Goal: Subscribe to service/newsletter

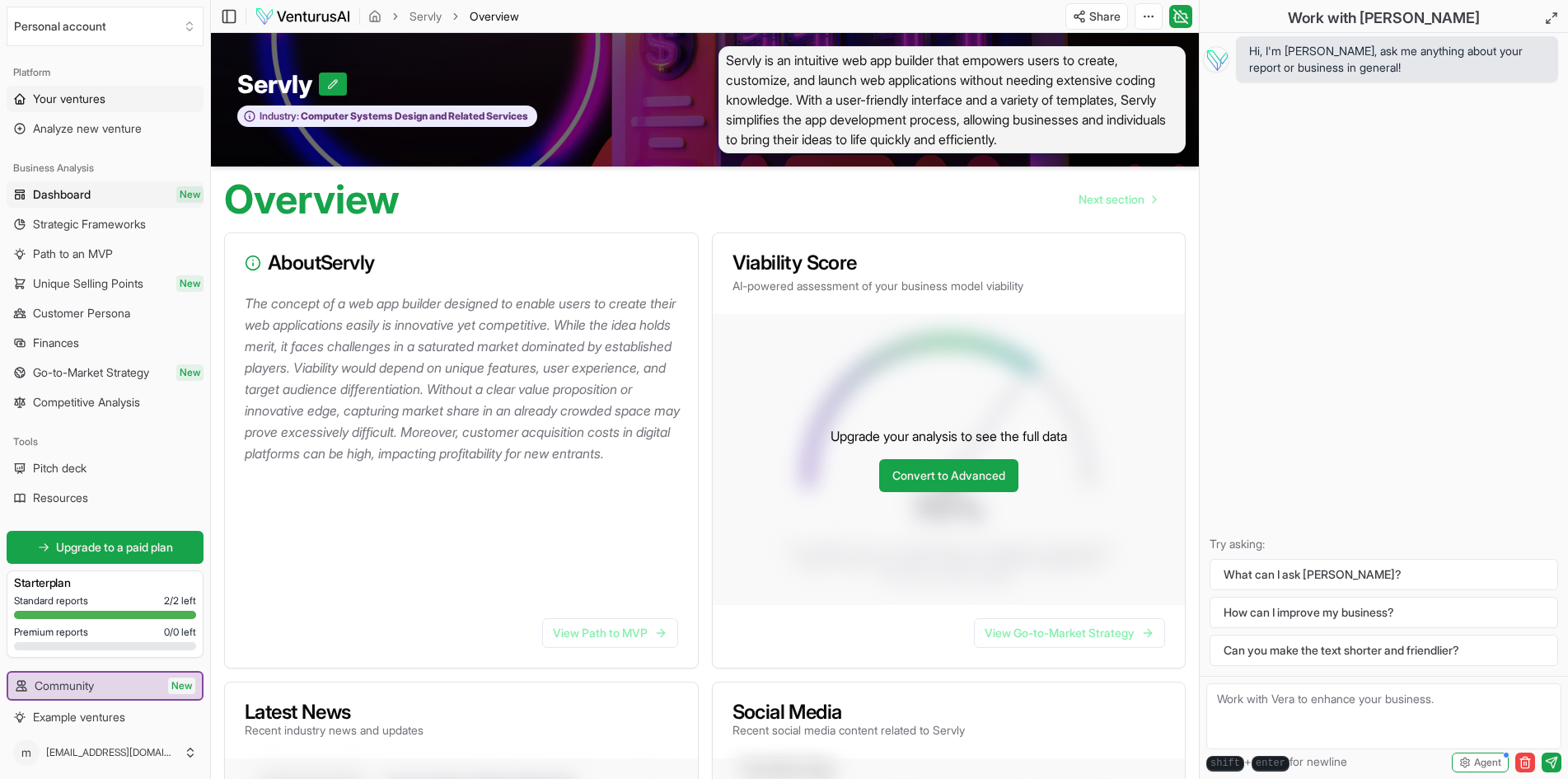
click at [87, 90] on span "Your ventures" at bounding box center [69, 99] width 72 height 17
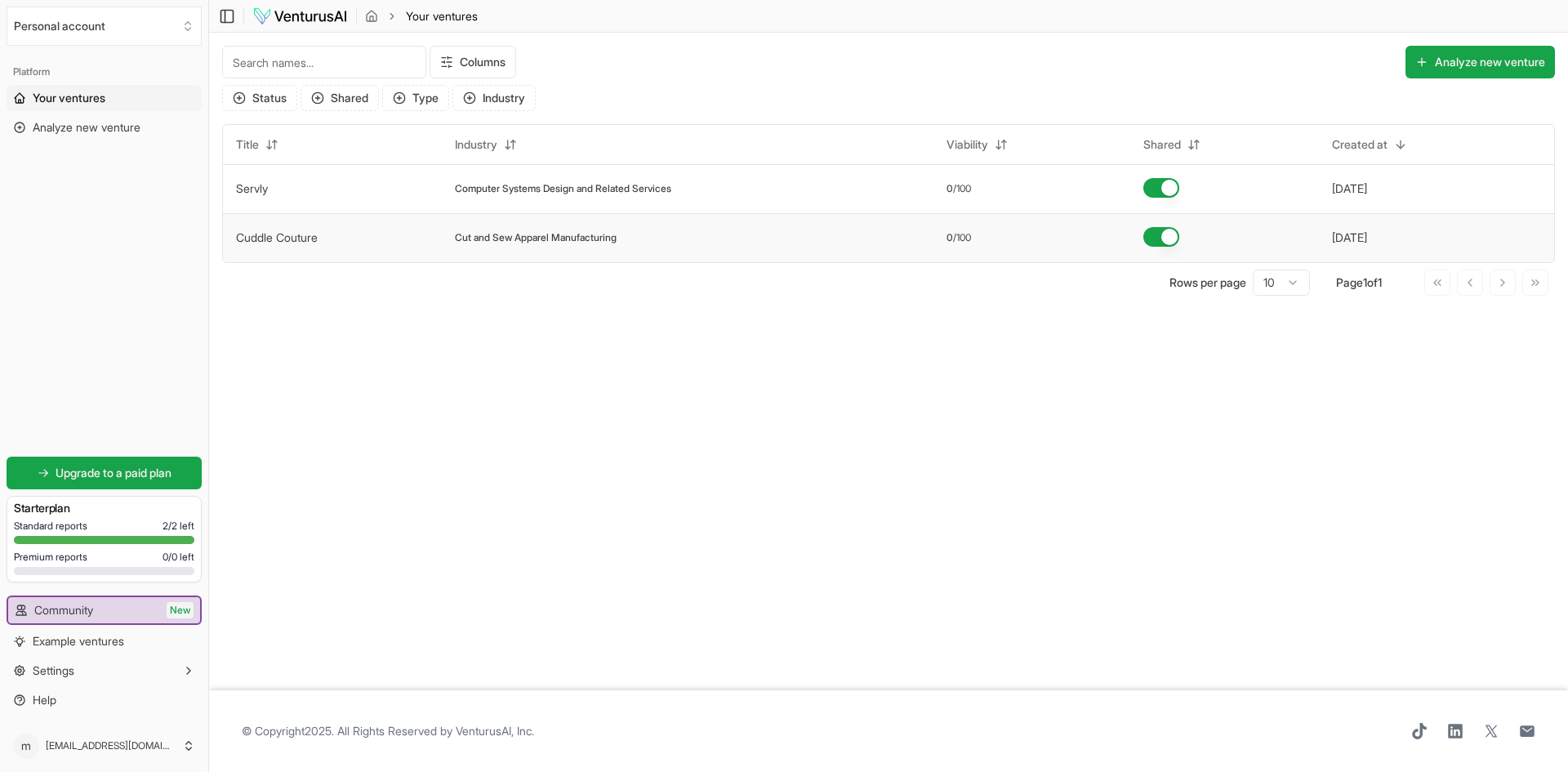
click at [556, 238] on span "Cut and Sew Apparel Manufacturing" at bounding box center [536, 237] width 162 height 13
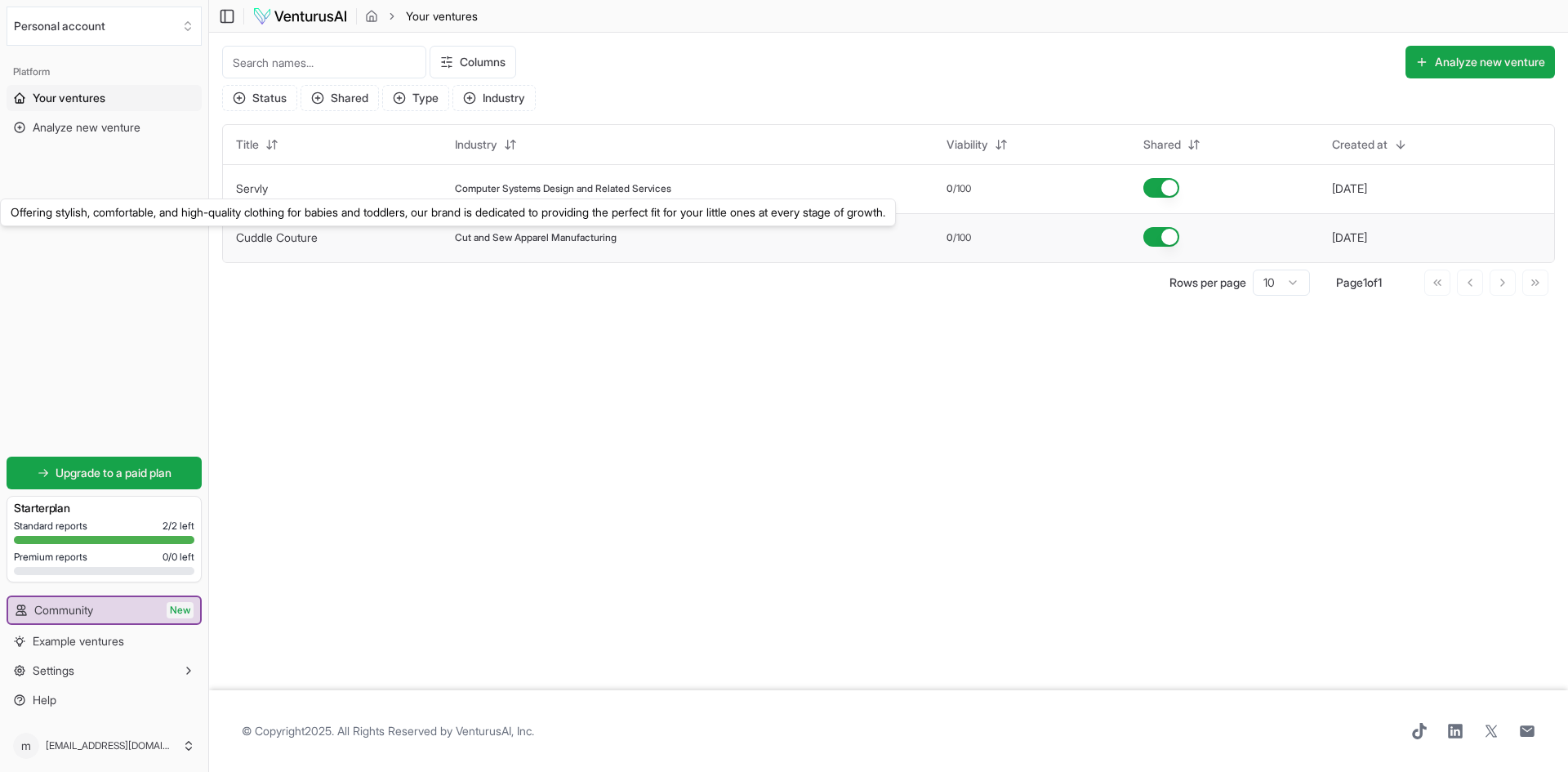
click at [287, 237] on link "Cuddle Couture" at bounding box center [277, 237] width 82 height 14
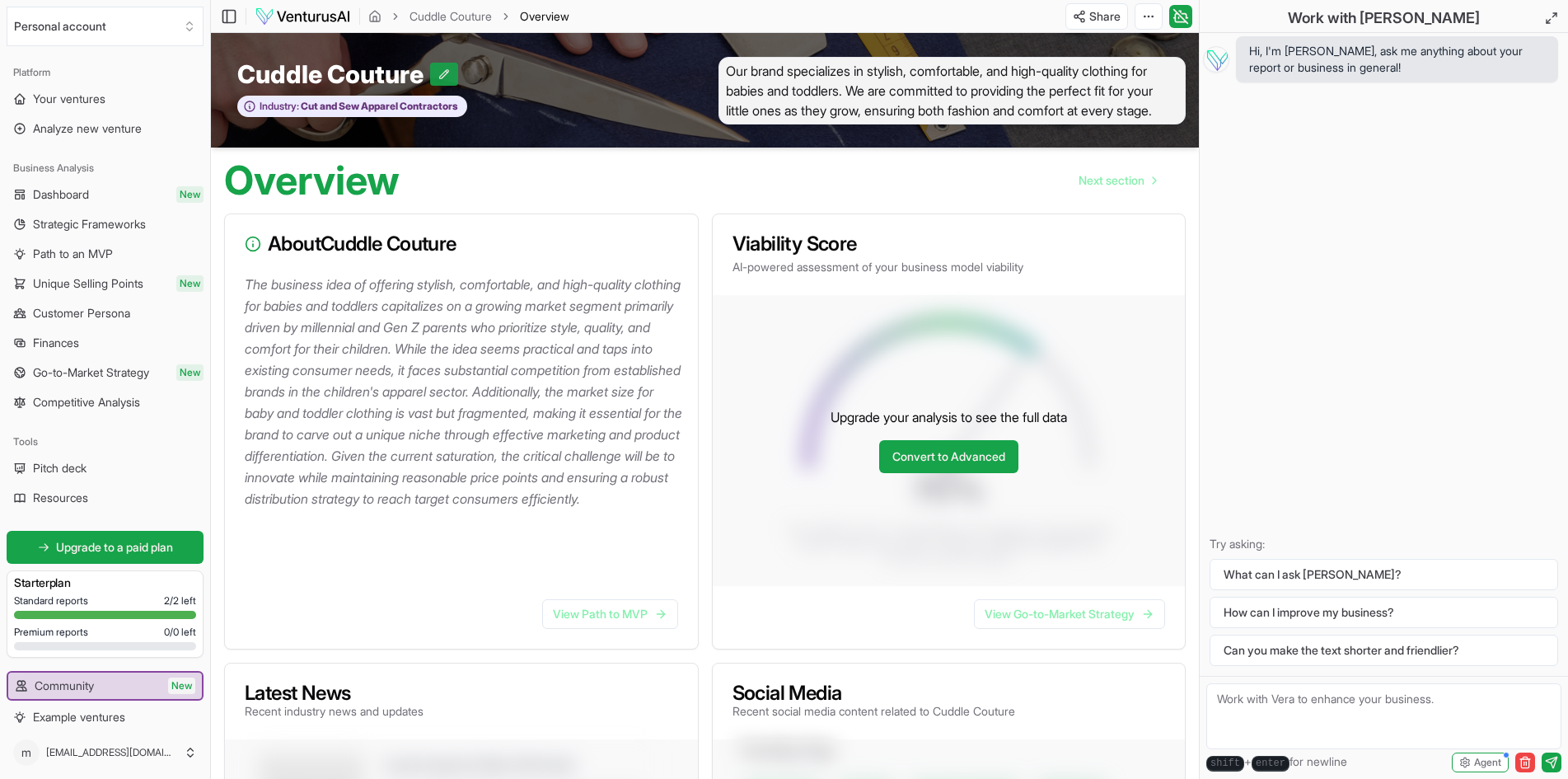
click at [442, 72] on button at bounding box center [444, 74] width 28 height 23
click at [497, 81] on button at bounding box center [488, 74] width 28 height 23
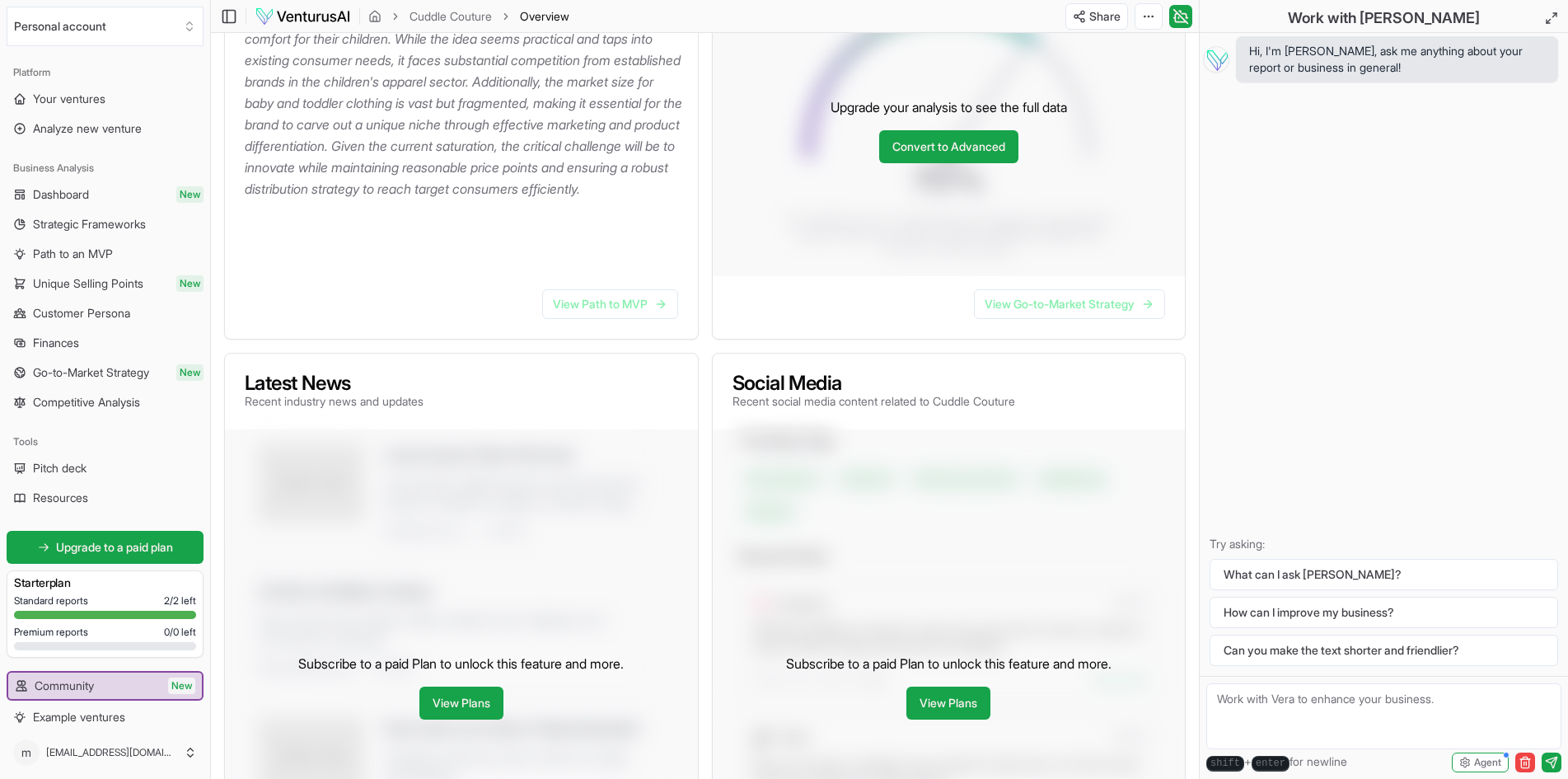
scroll to position [330, 0]
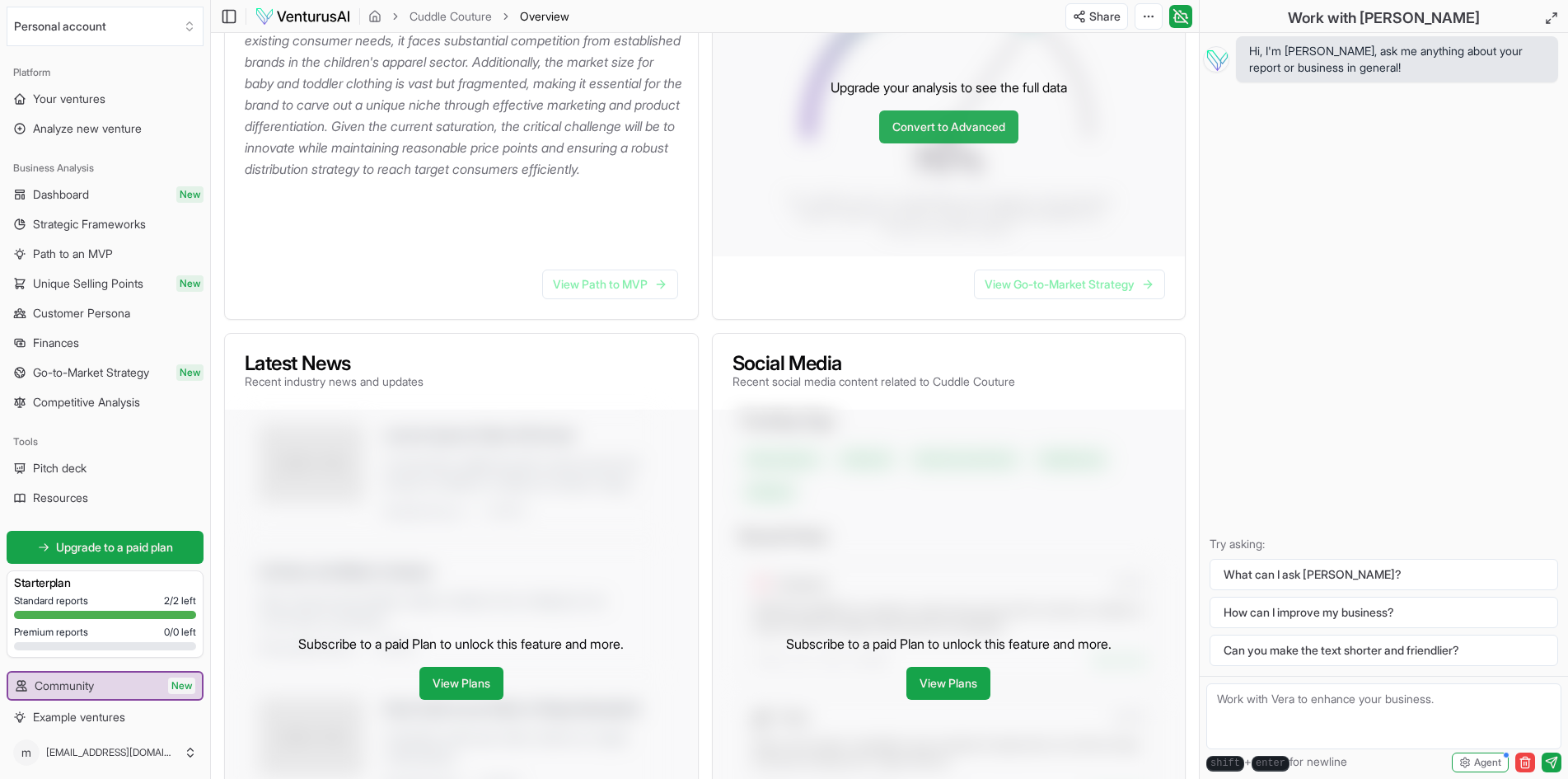
click at [899, 135] on link "Convert to Advanced" at bounding box center [949, 127] width 139 height 33
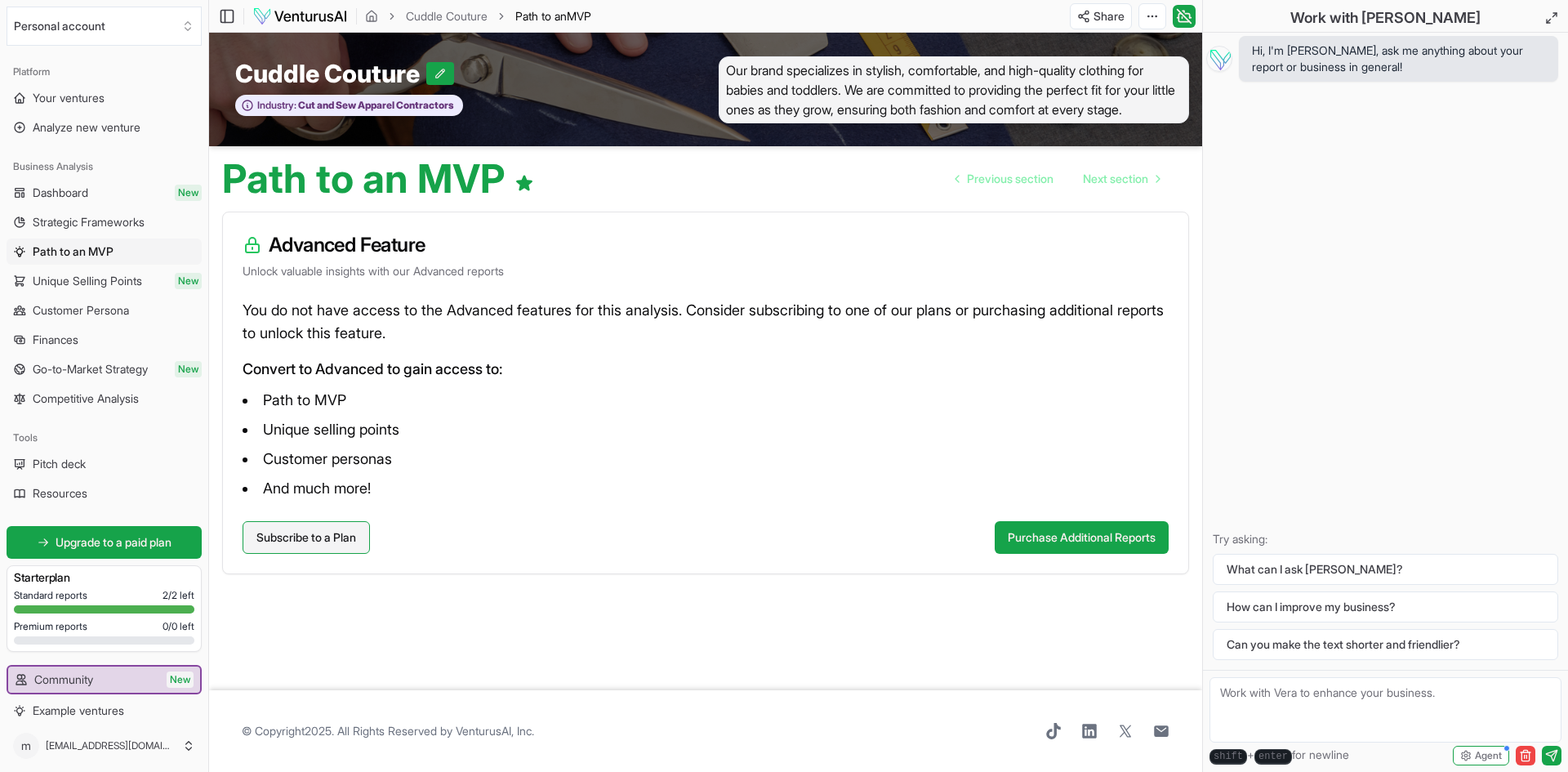
click at [282, 530] on link "Subscribe to a Plan" at bounding box center [305, 537] width 128 height 33
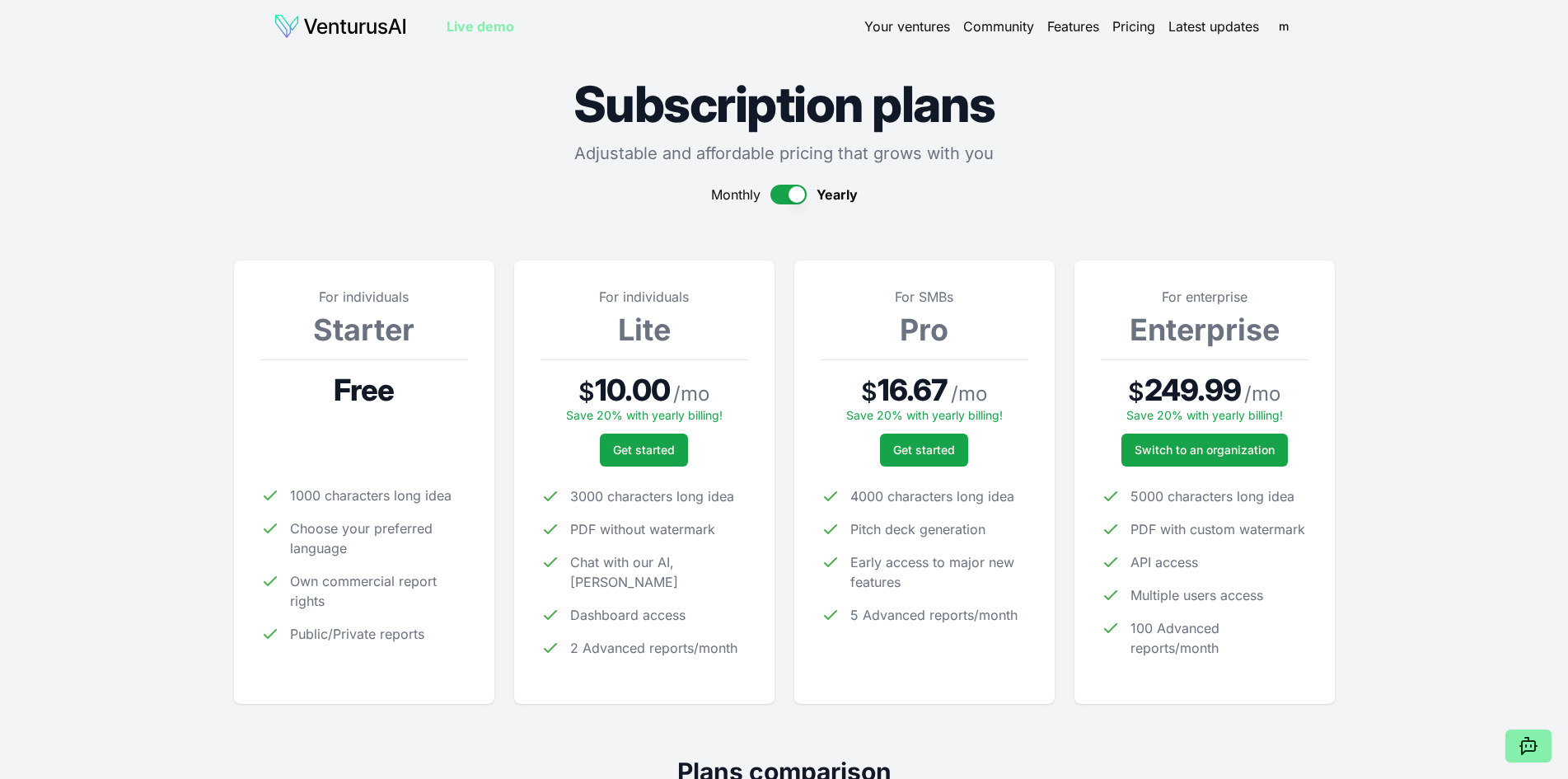
click at [787, 194] on button "button" at bounding box center [788, 194] width 37 height 20
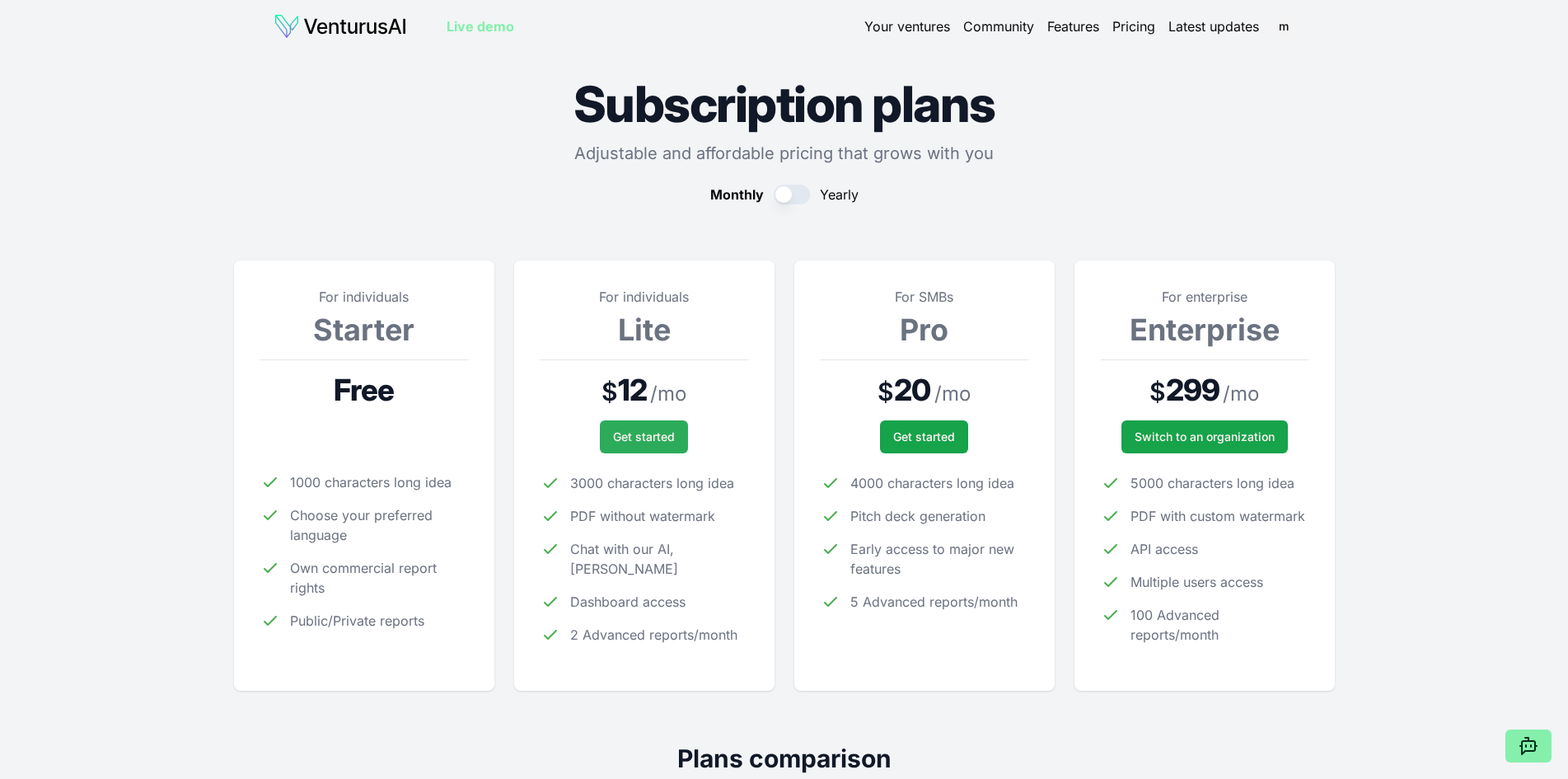
click at [640, 445] on button "Get started" at bounding box center [644, 436] width 88 height 33
